Goal: Task Accomplishment & Management: Manage account settings

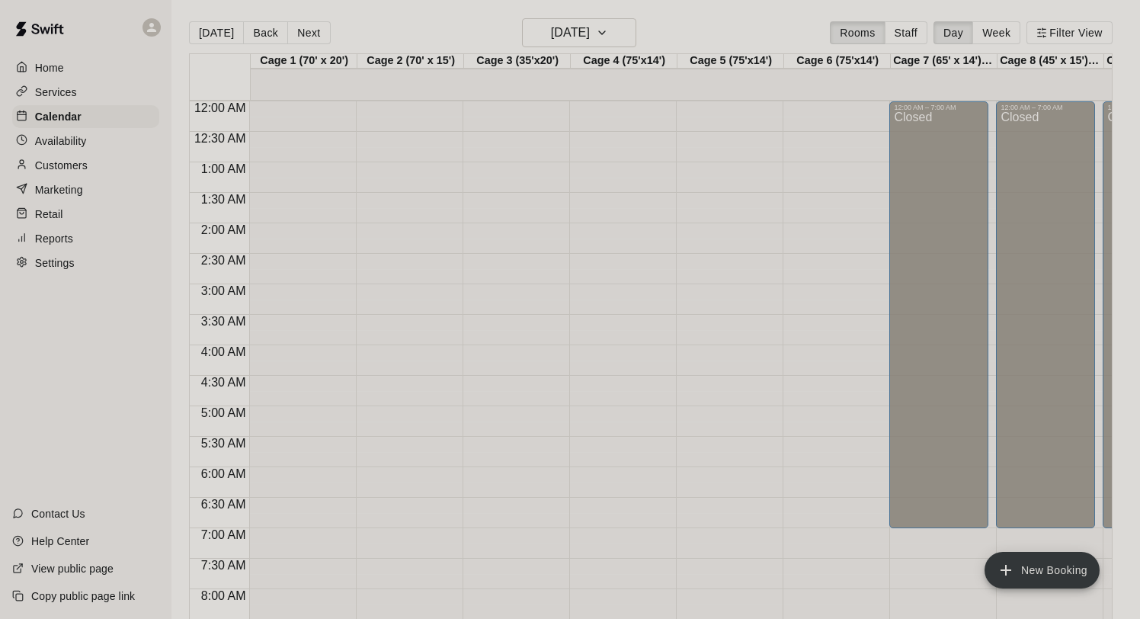
scroll to position [785, 0]
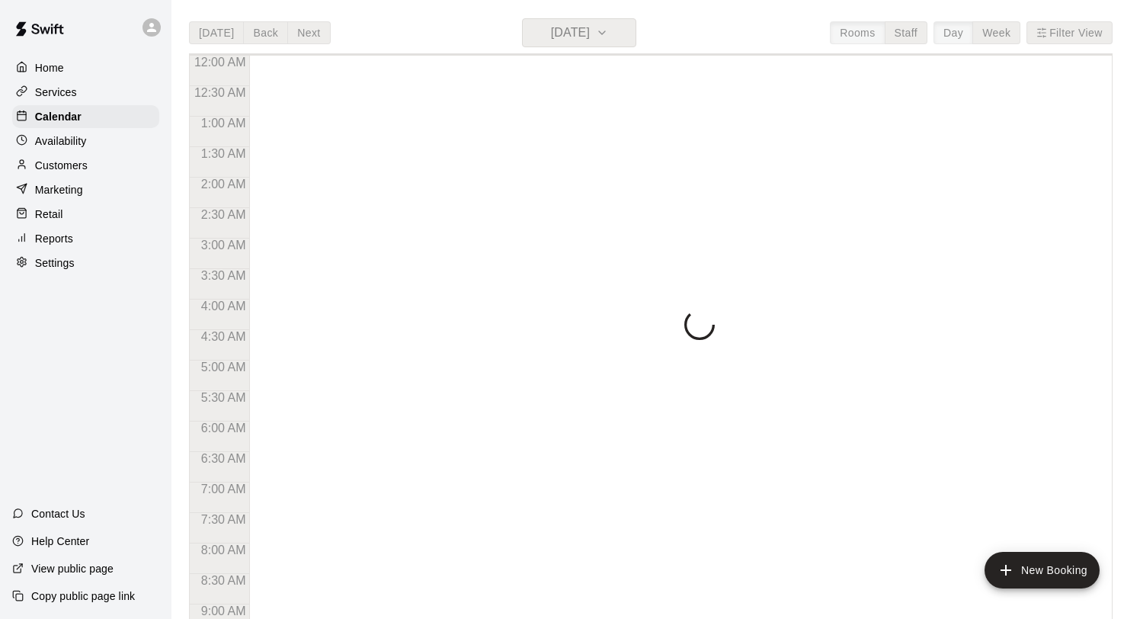
scroll to position [801, 0]
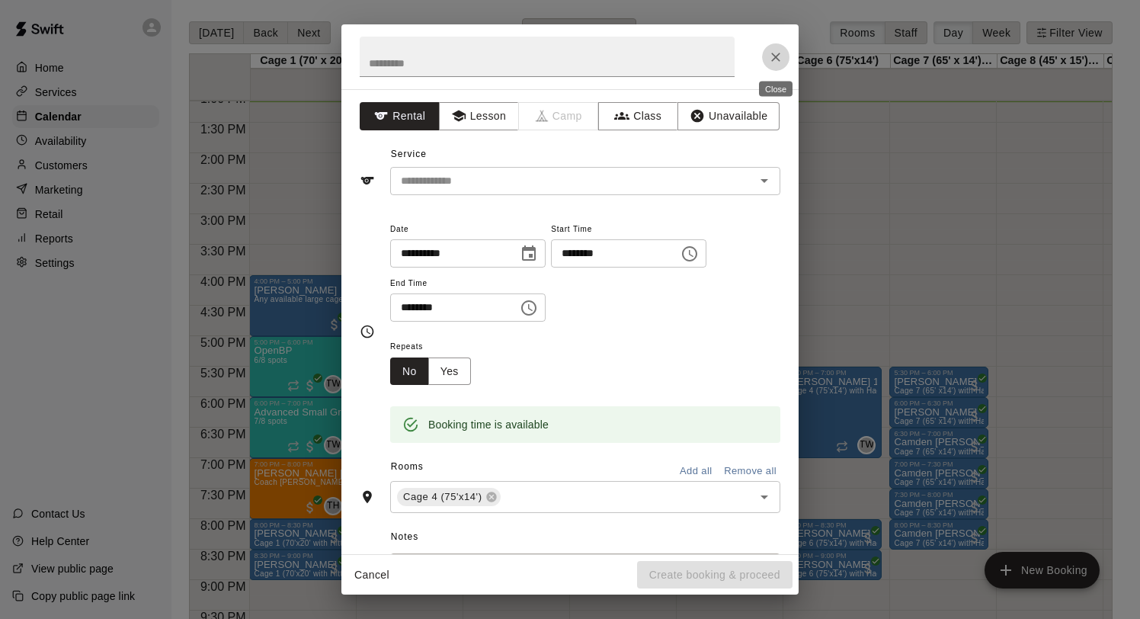
click at [776, 59] on icon "Close" at bounding box center [775, 57] width 15 height 15
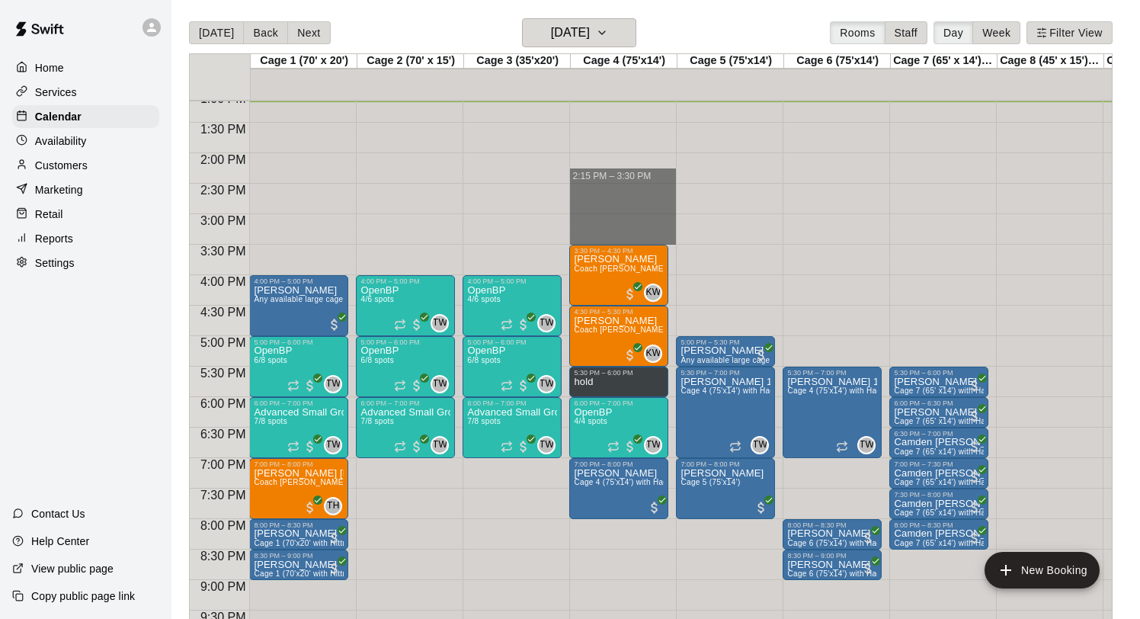
drag, startPoint x: 585, startPoint y: 175, endPoint x: 577, endPoint y: 238, distance: 63.0
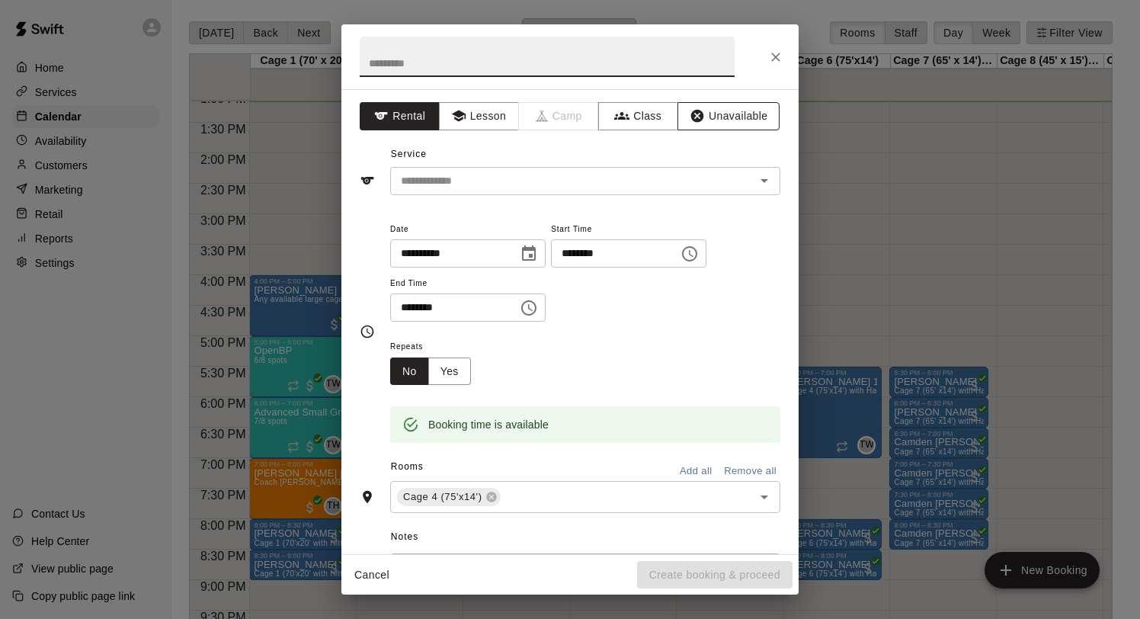
click at [721, 114] on button "Unavailable" at bounding box center [728, 116] width 102 height 28
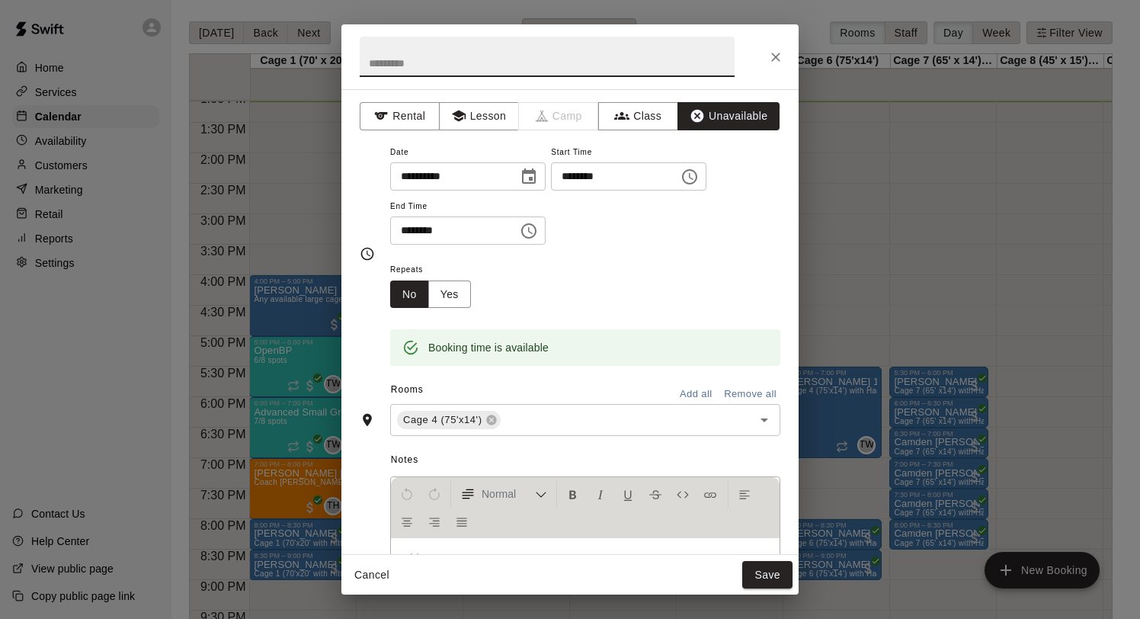
click at [453, 74] on input "text" at bounding box center [547, 57] width 375 height 40
type input "****"
click at [768, 566] on button "Save" at bounding box center [767, 575] width 50 height 28
